Goal: Find contact information: Find contact information

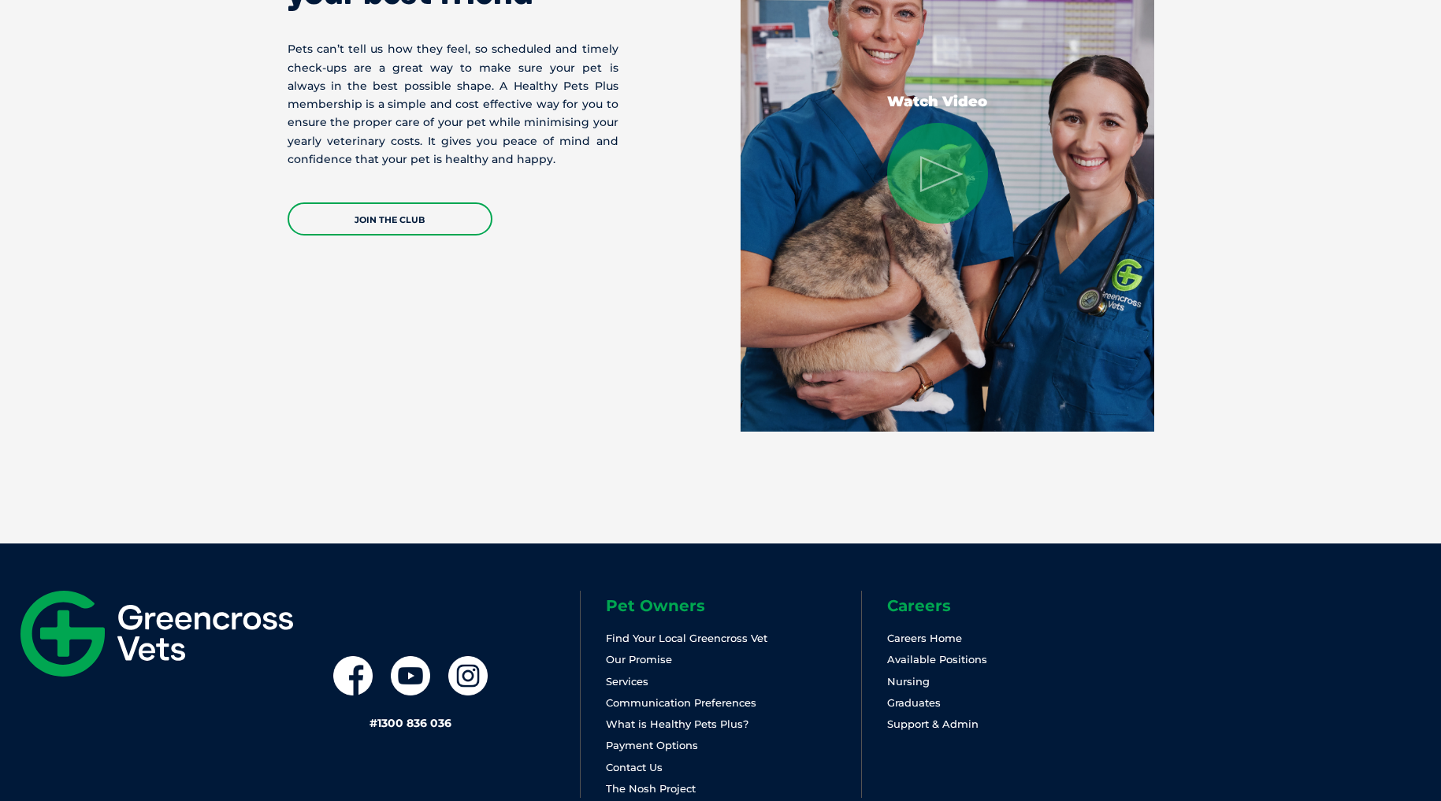
scroll to position [3255, 0]
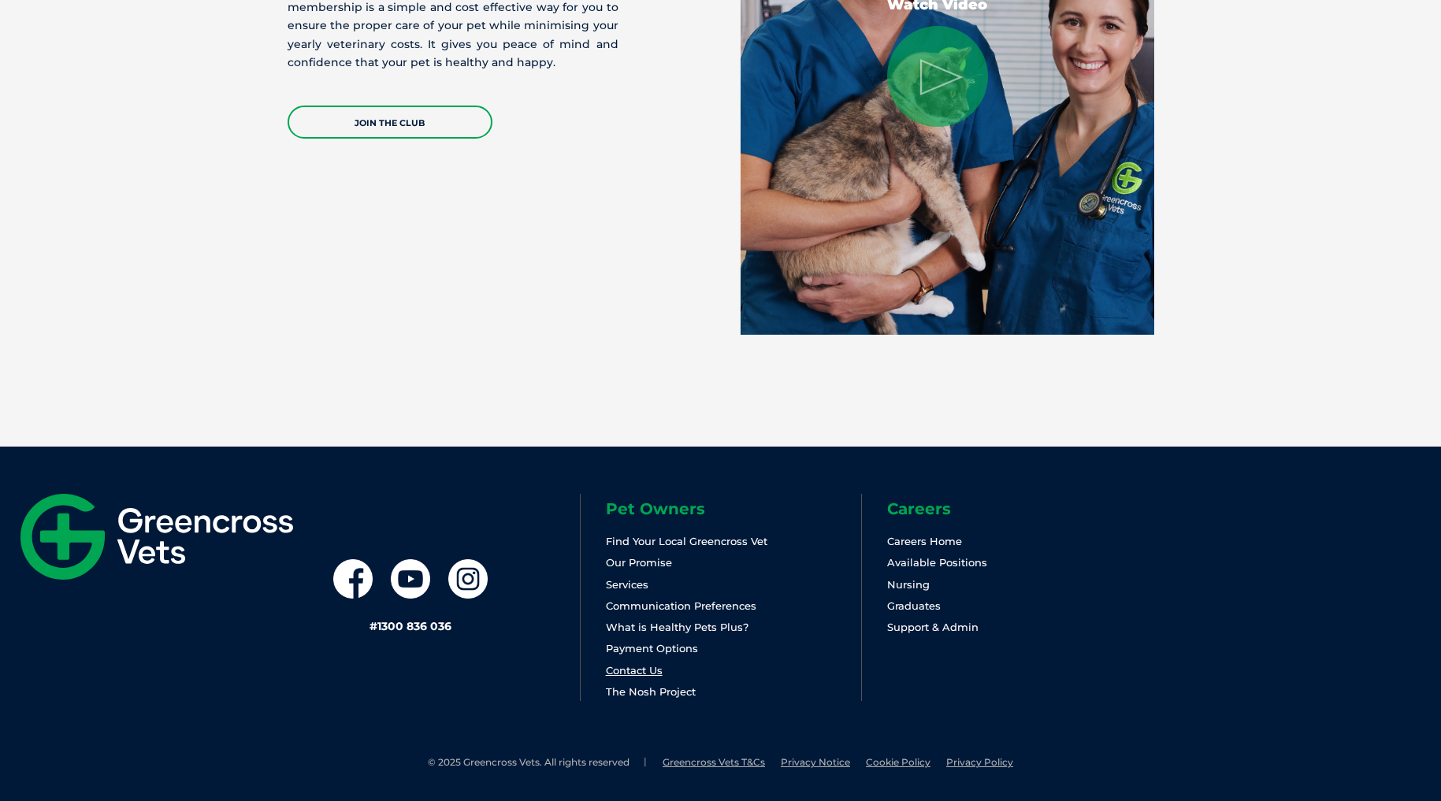
click at [636, 665] on link "Contact Us" at bounding box center [634, 670] width 57 height 13
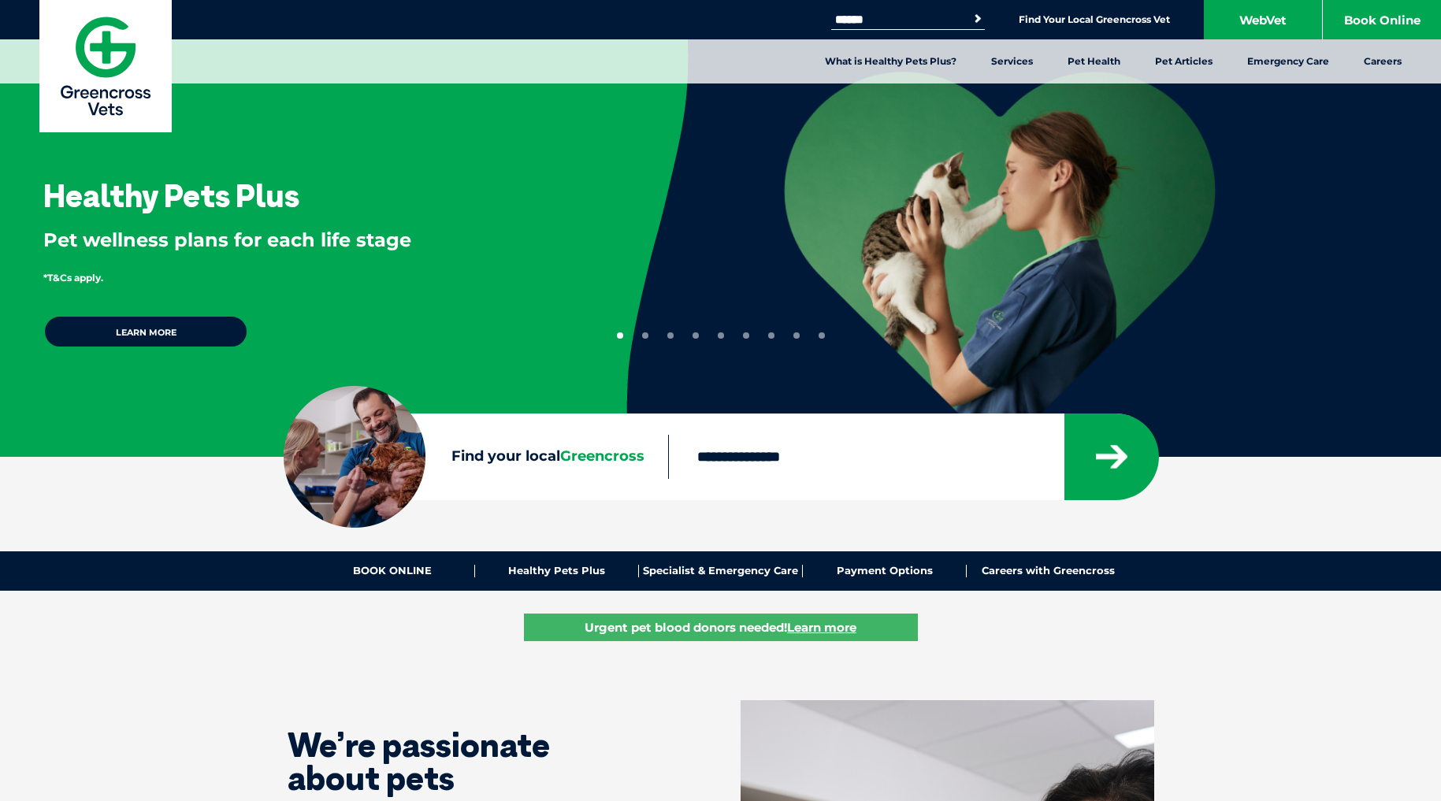
scroll to position [3220, 0]
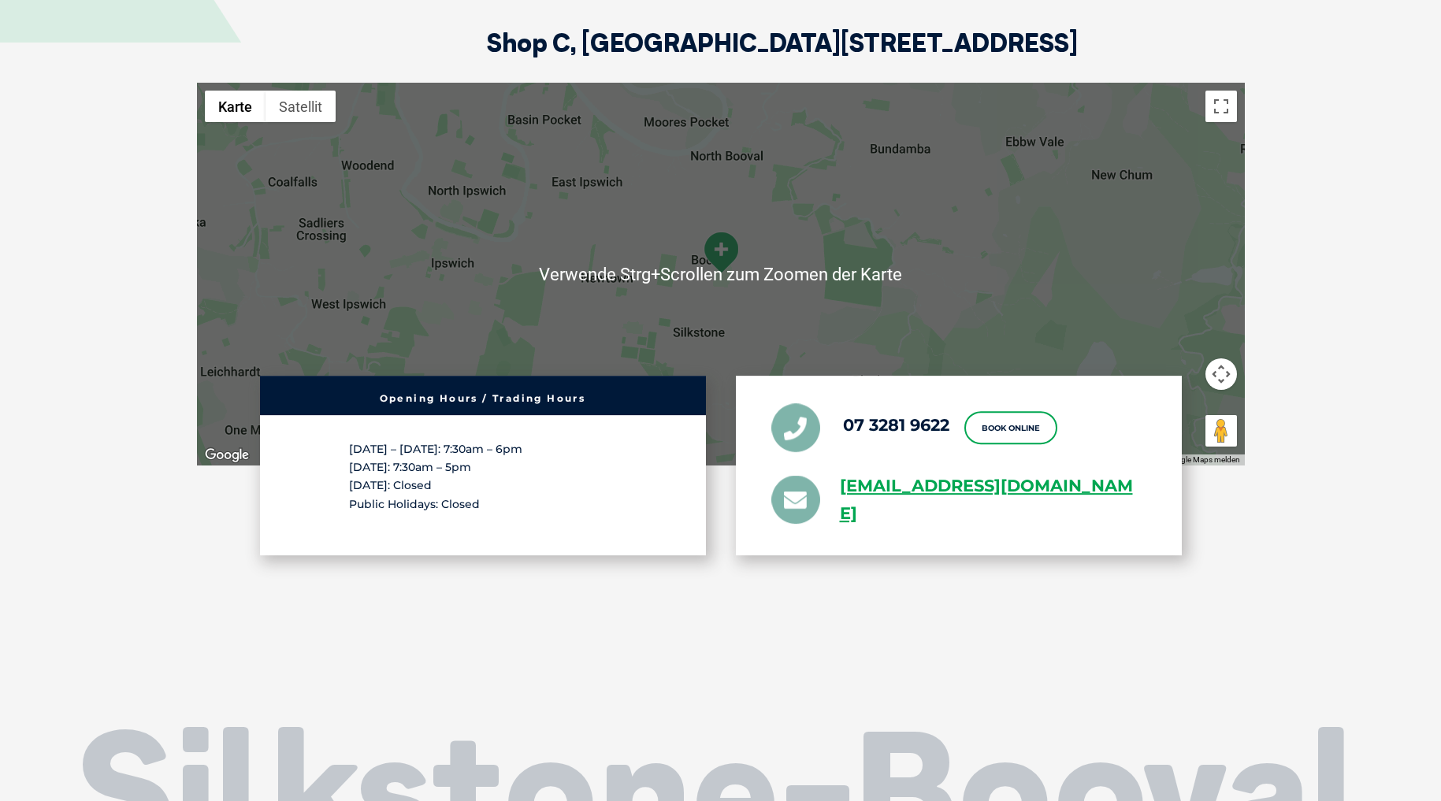
scroll to position [3856, 0]
